Goal: Check status

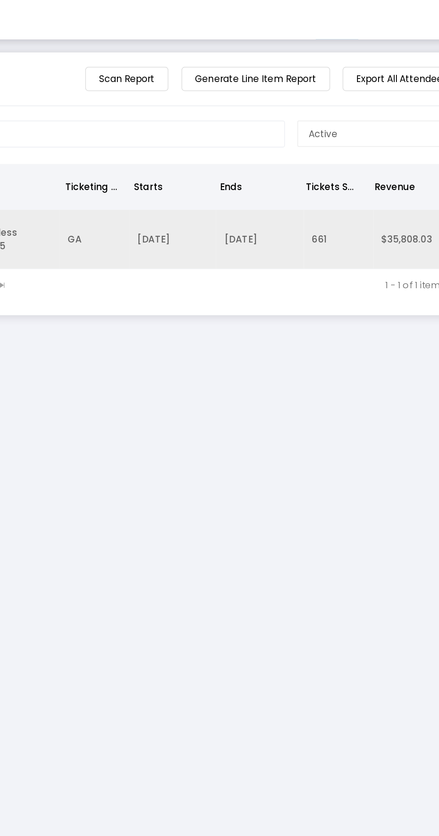
click at [180, 160] on td "GA" at bounding box center [166, 164] width 48 height 41
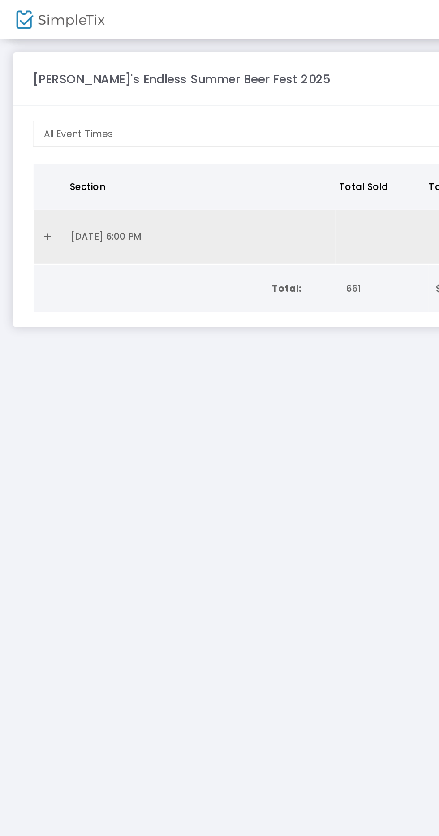
click at [32, 161] on link "Expand Details" at bounding box center [32, 162] width 9 height 14
